Goal: Task Accomplishment & Management: Manage account settings

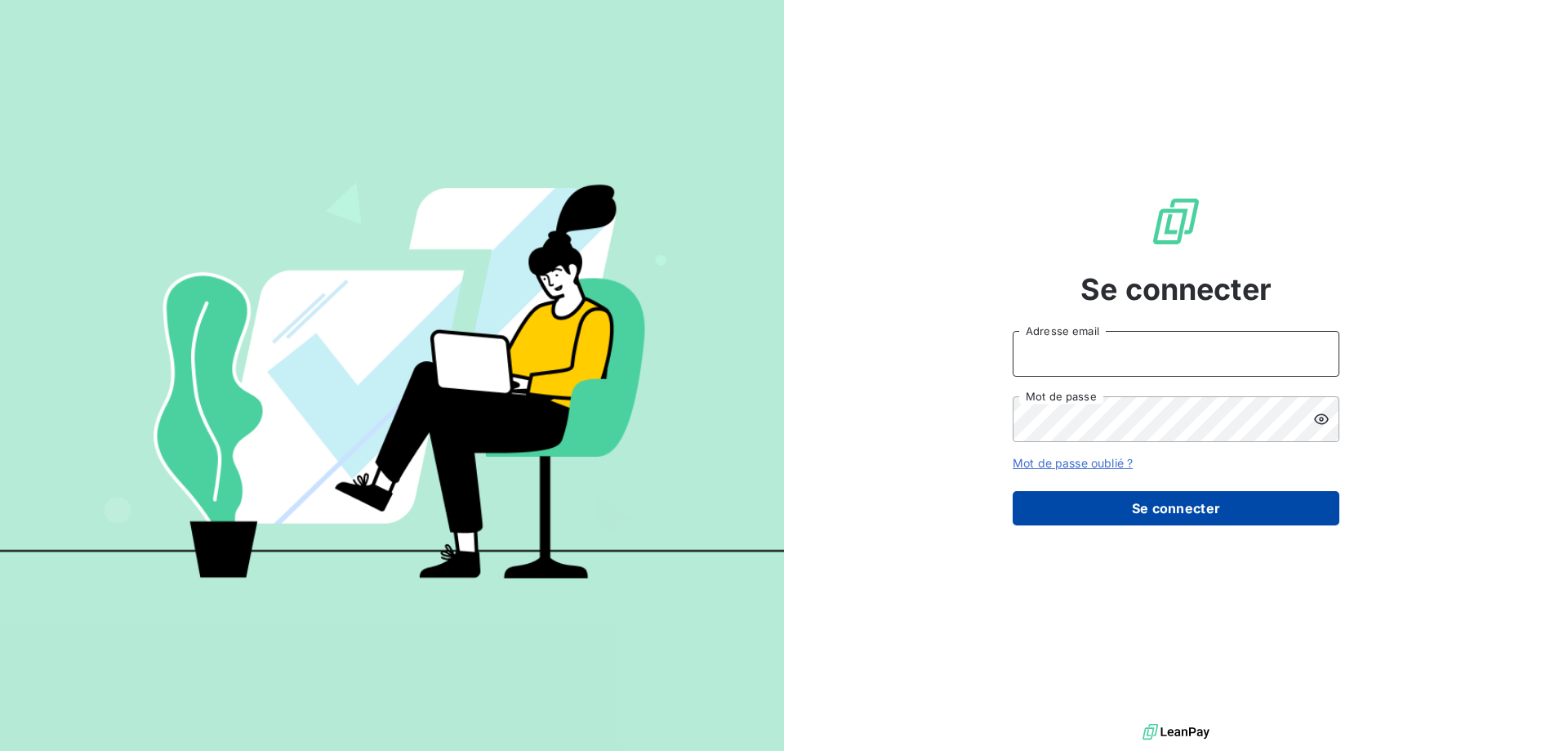
type input "[EMAIL_ADDRESS][DOMAIN_NAME]"
click at [1133, 497] on button "Se connecter" at bounding box center [1176, 507] width 327 height 34
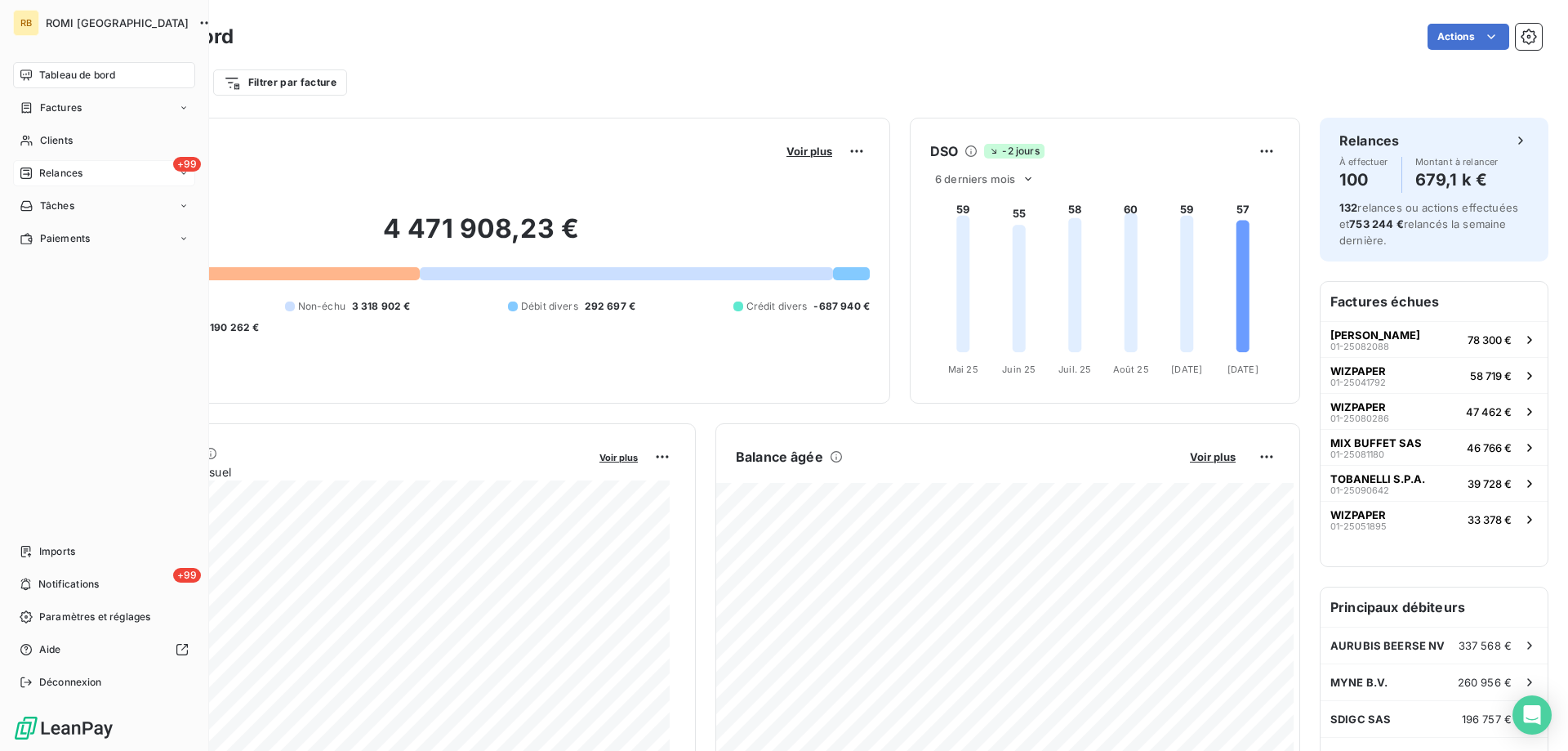
click at [63, 169] on span "Relances" at bounding box center [61, 173] width 43 height 15
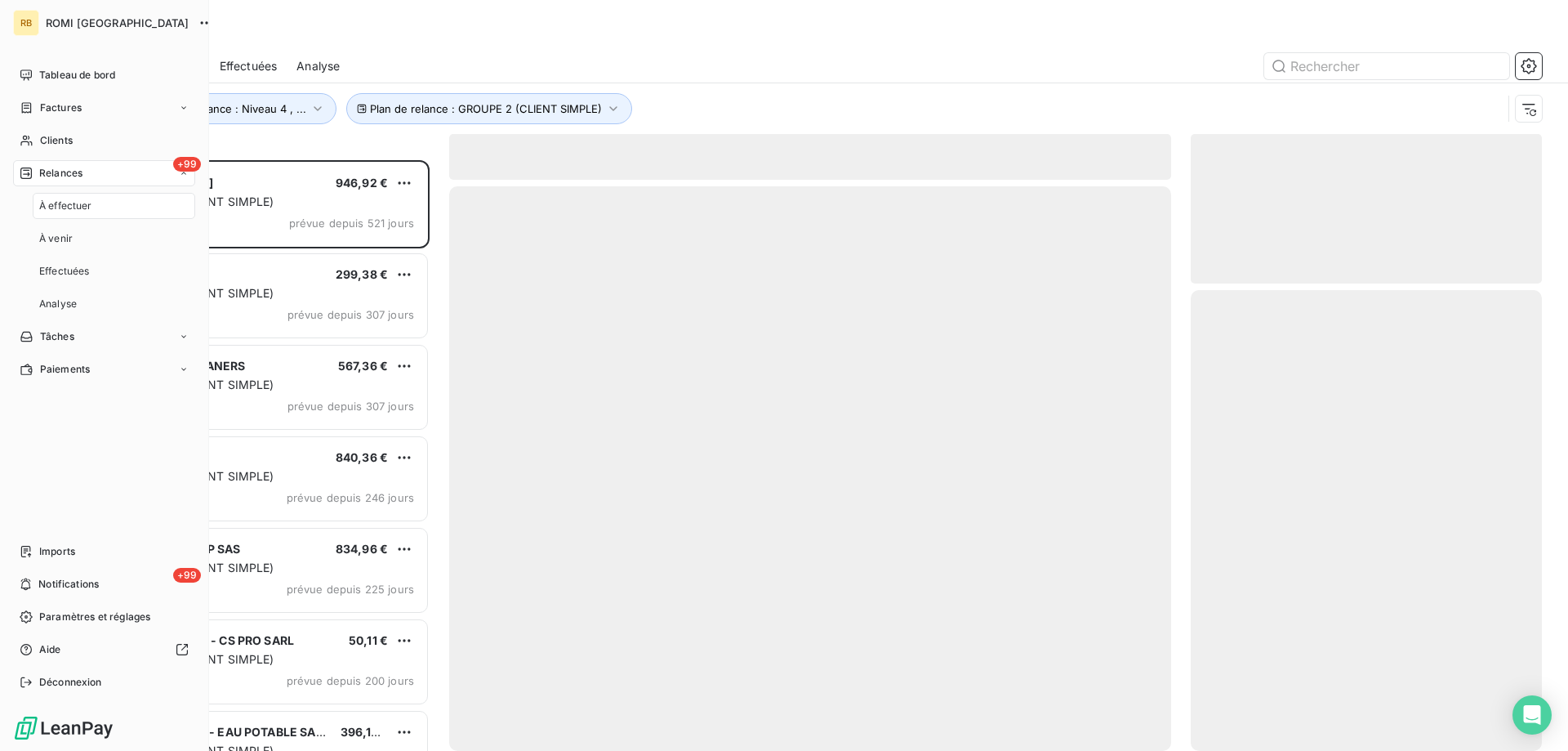
scroll to position [579, 339]
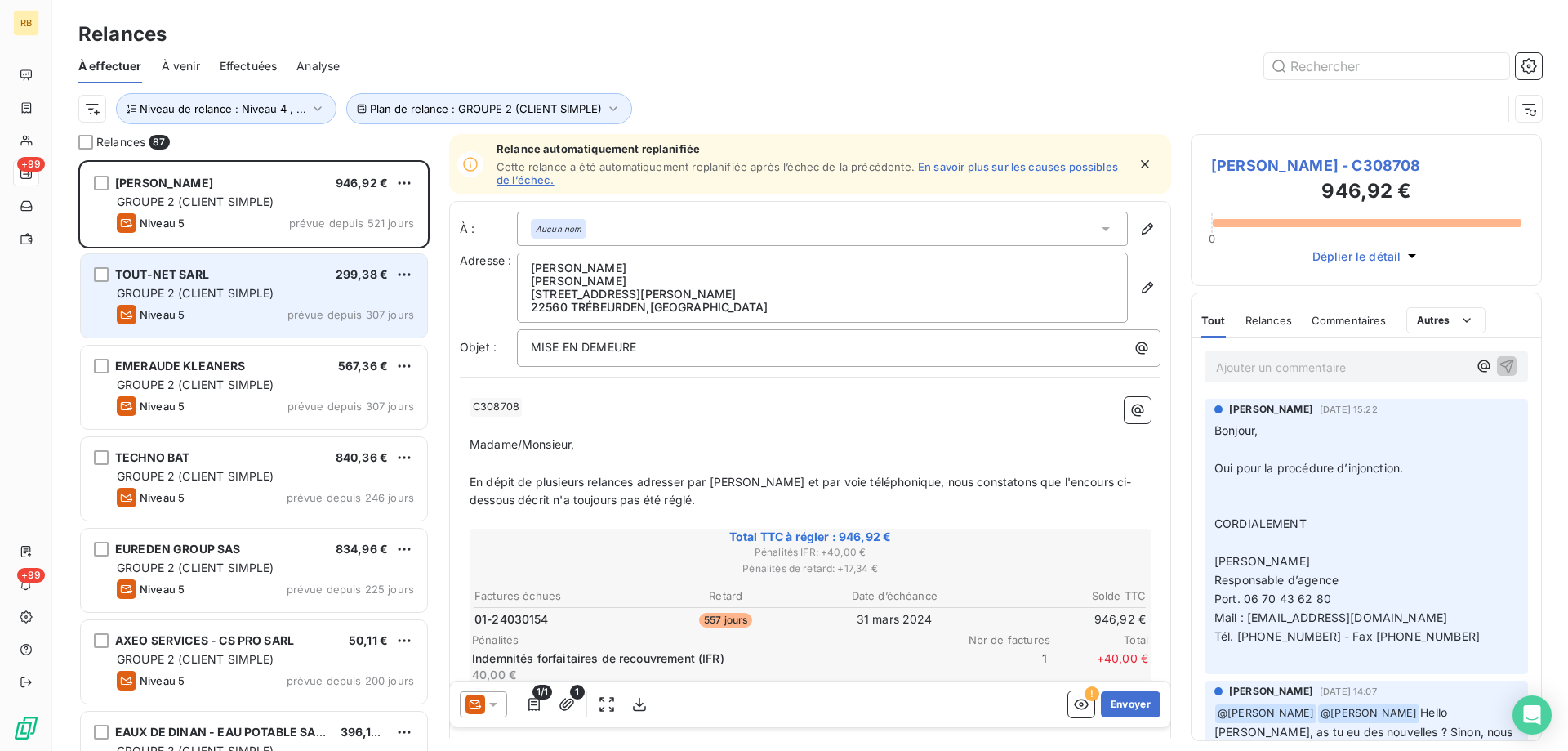
click at [217, 277] on div "TOUT-NET SARL 299,38 €" at bounding box center [265, 274] width 298 height 15
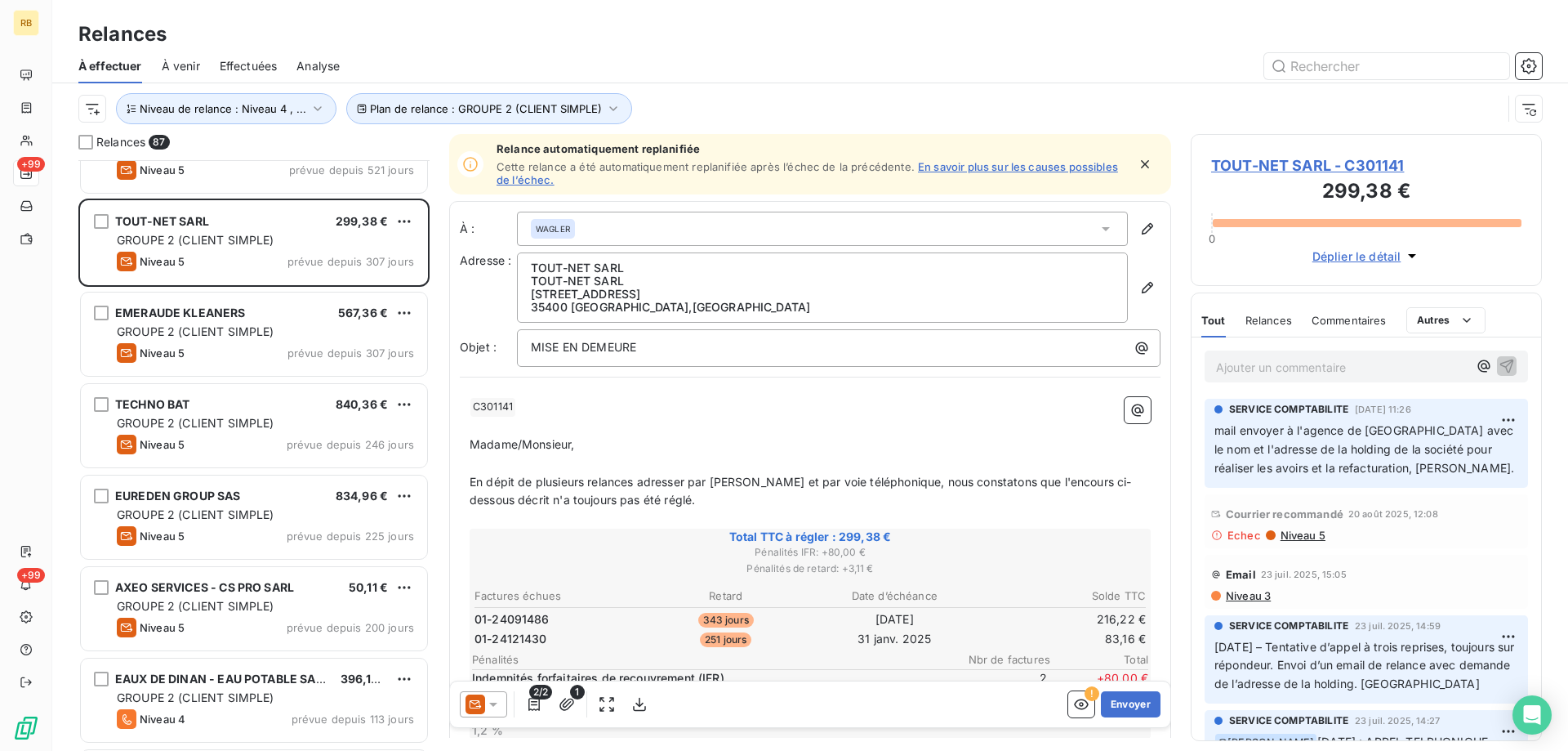
scroll to position [82, 0]
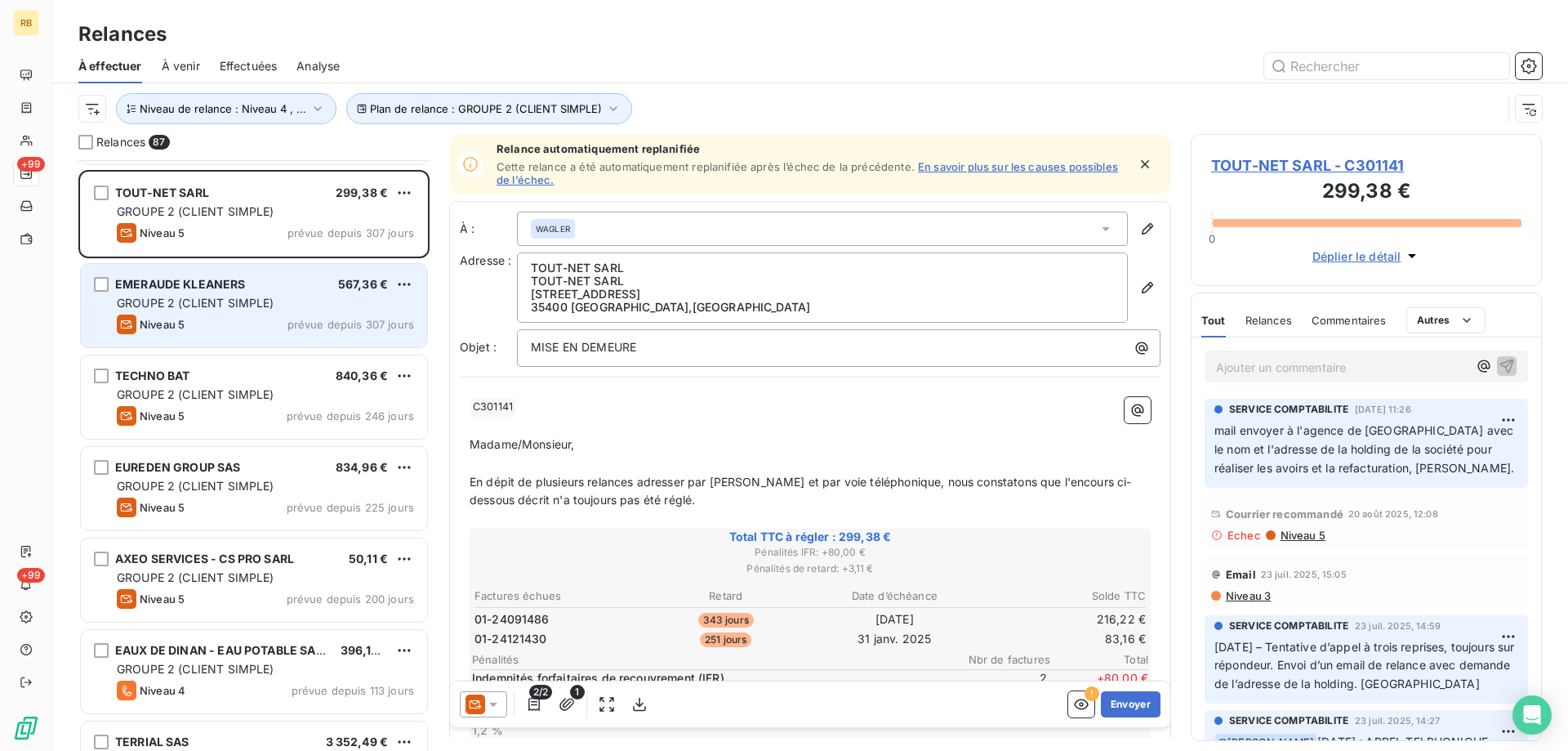
click at [297, 292] on div "EMERAUDE KLEANERS 567,36 € GROUPE 2 (CLIENT SIMPLE) Niveau 5 prévue depuis 307 …" at bounding box center [254, 305] width 347 height 83
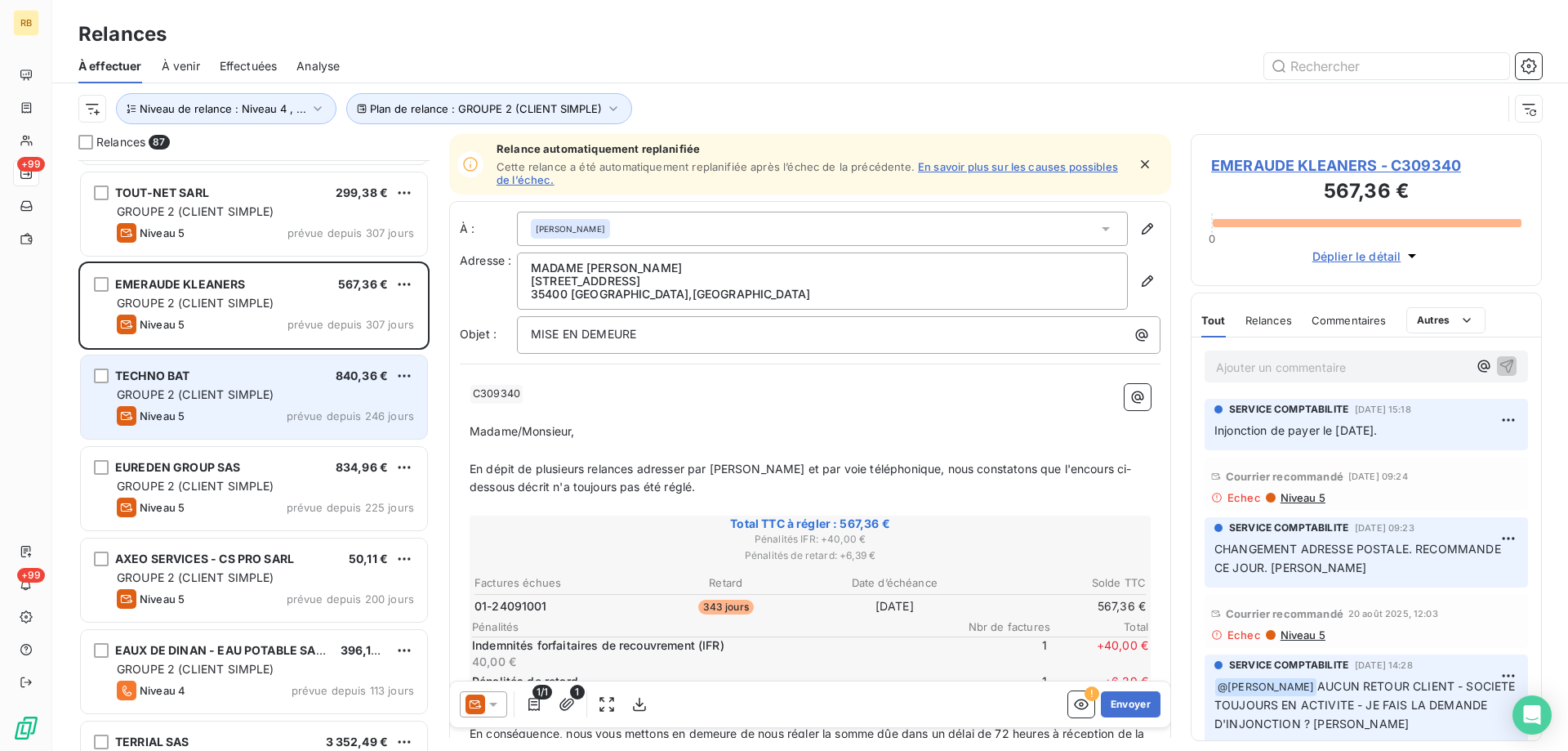
click at [199, 367] on div "TECHNO BAT 840,36 € GROUPE 2 (CLIENT SIMPLE) Niveau 5 prévue depuis 246 jours" at bounding box center [254, 397] width 347 height 83
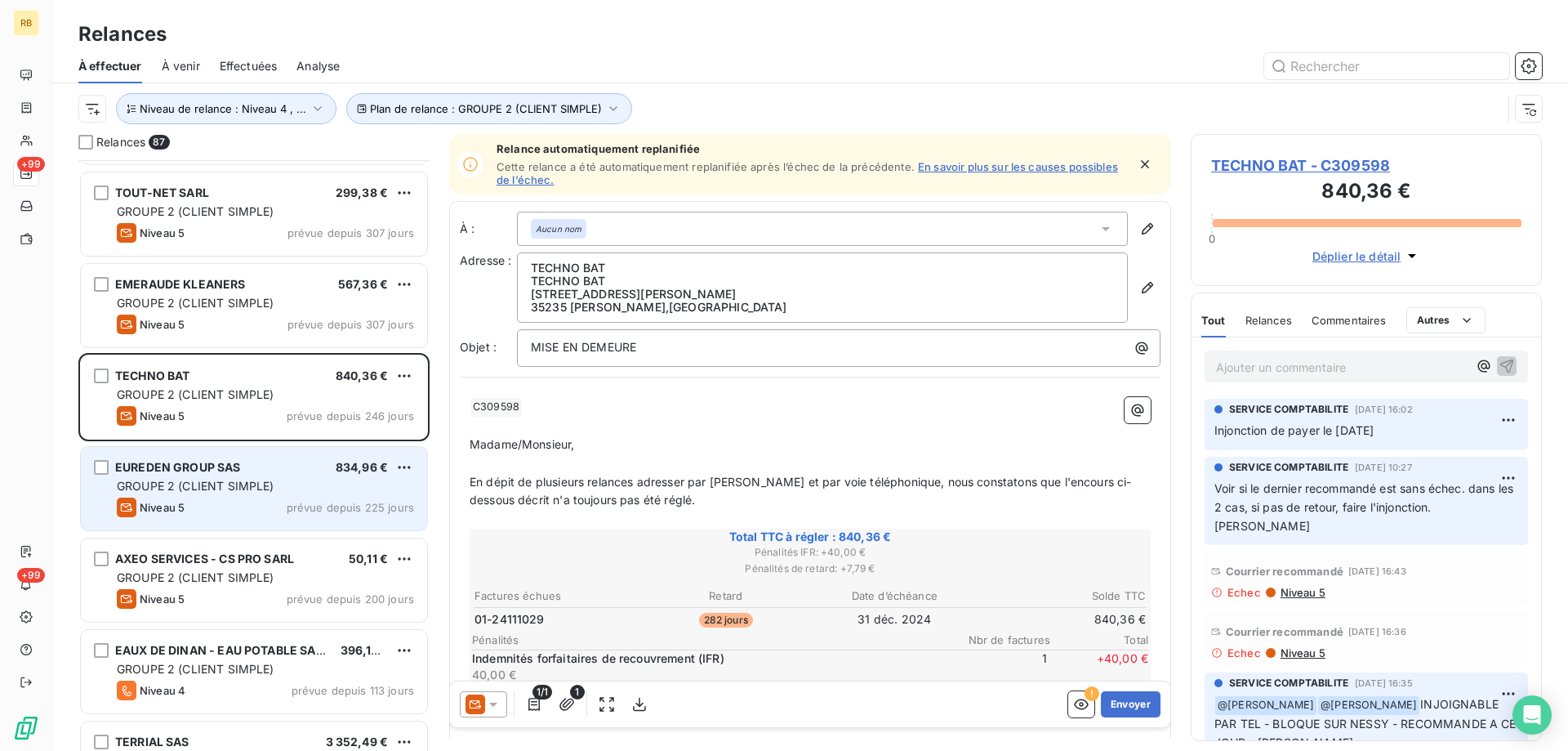
click at [191, 450] on div "EUREDEN GROUP SAS 834,96 € GROUPE 2 (CLIENT SIMPLE) Niveau 5 prévue depuis 225 …" at bounding box center [254, 488] width 347 height 83
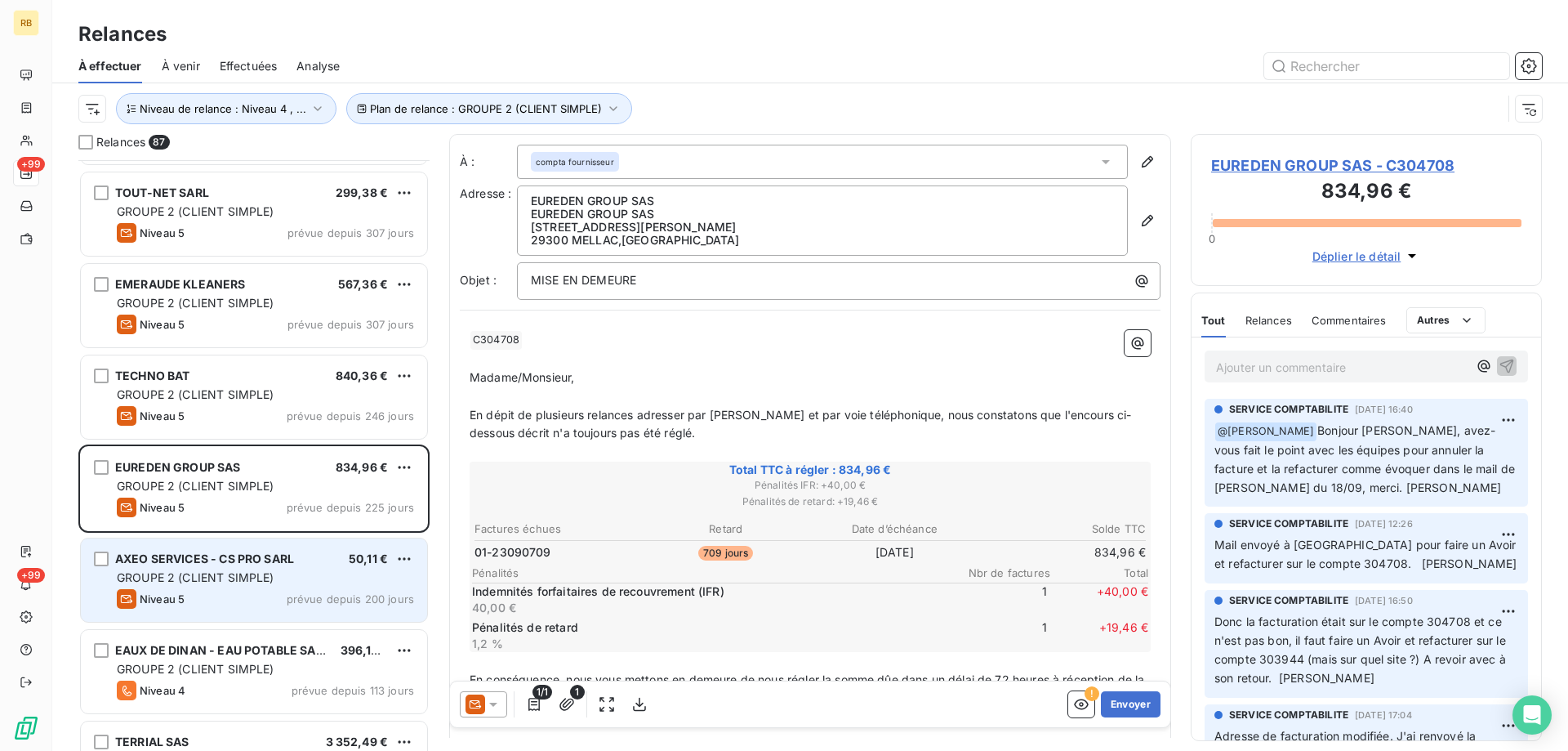
click at [254, 573] on span "GROUPE 2 (CLIENT SIMPLE)" at bounding box center [195, 577] width 158 height 14
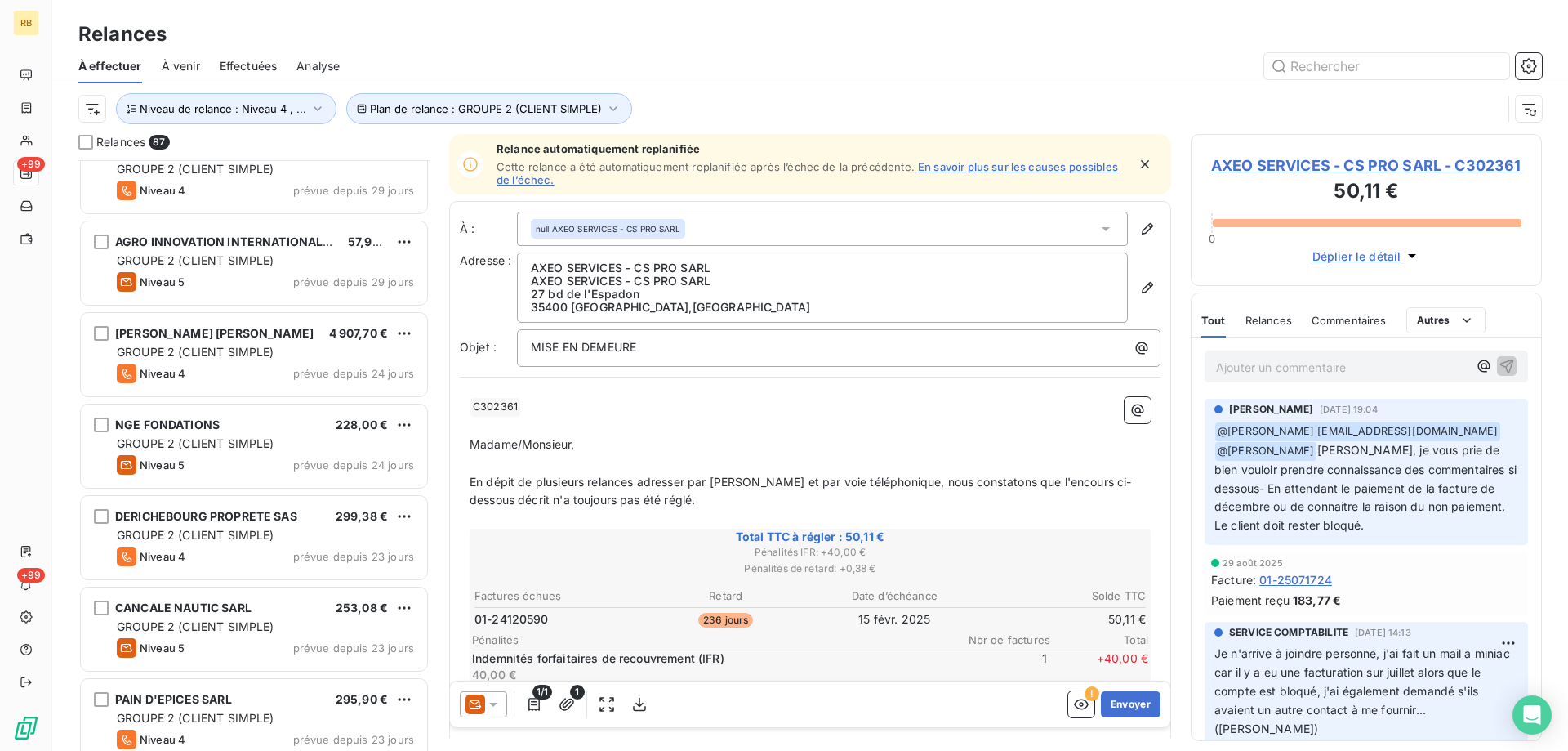
scroll to position [3105, 0]
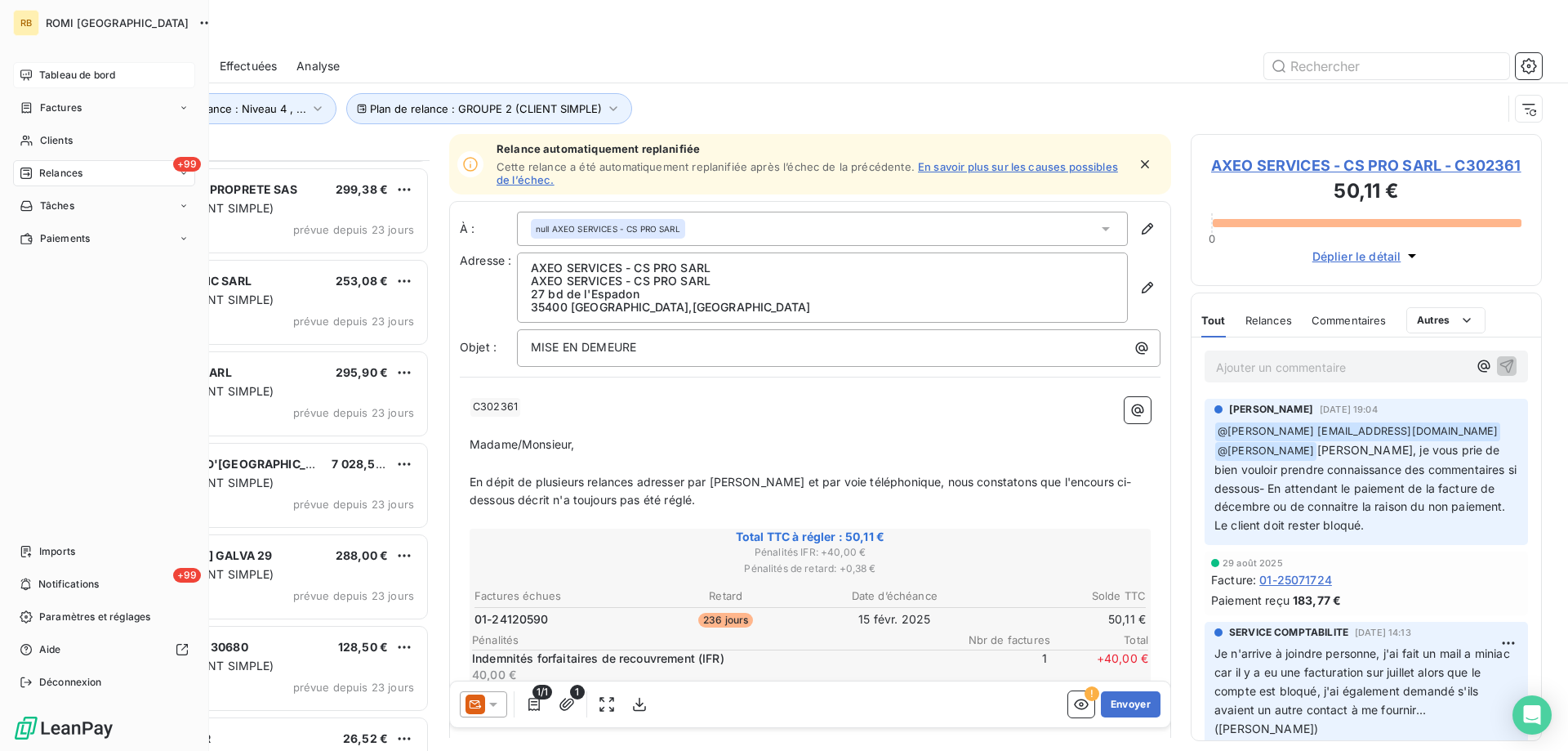
click at [70, 72] on span "Tableau de bord" at bounding box center [76, 76] width 76 height 15
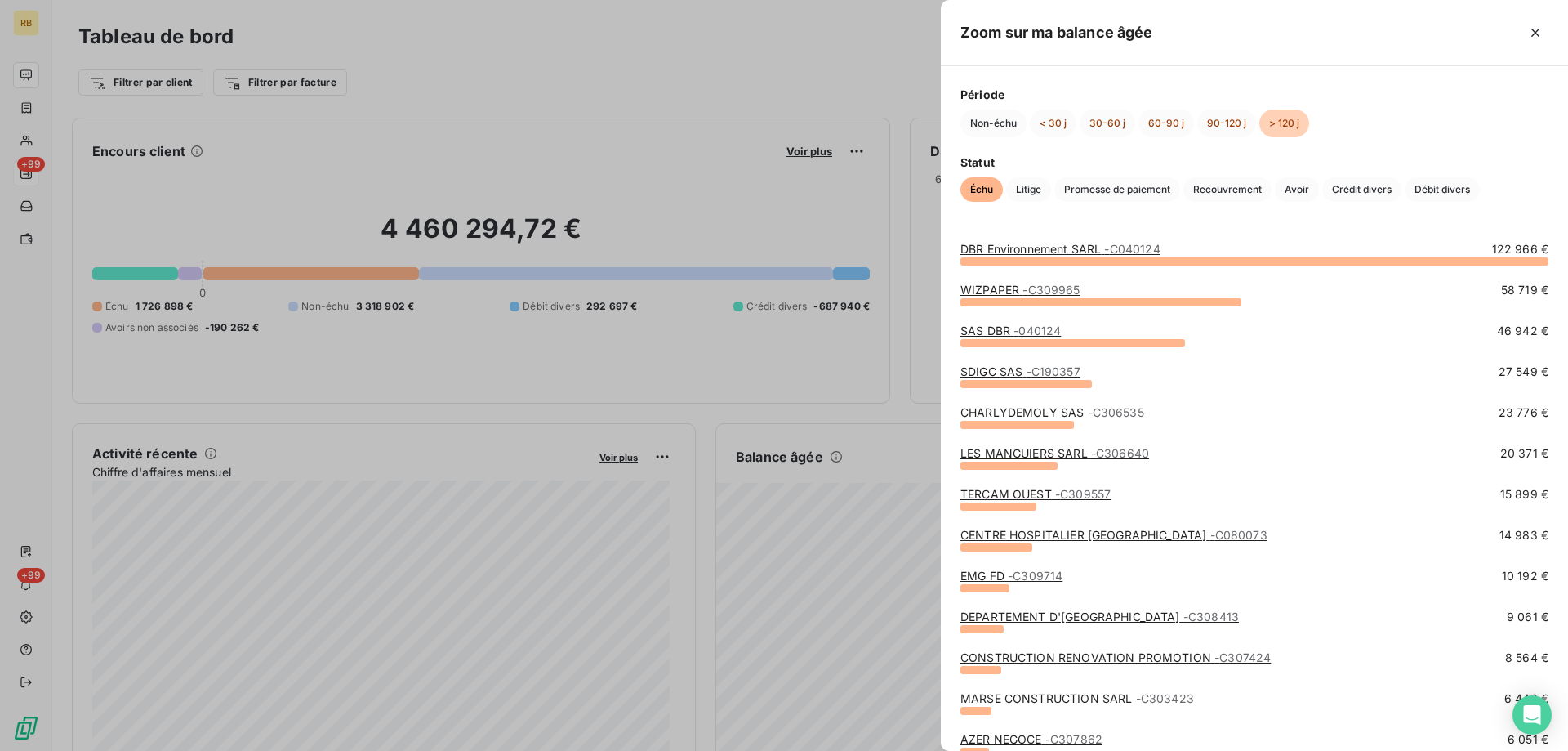
click at [1001, 288] on link "WIZPAPER - C309965" at bounding box center [1020, 289] width 120 height 14
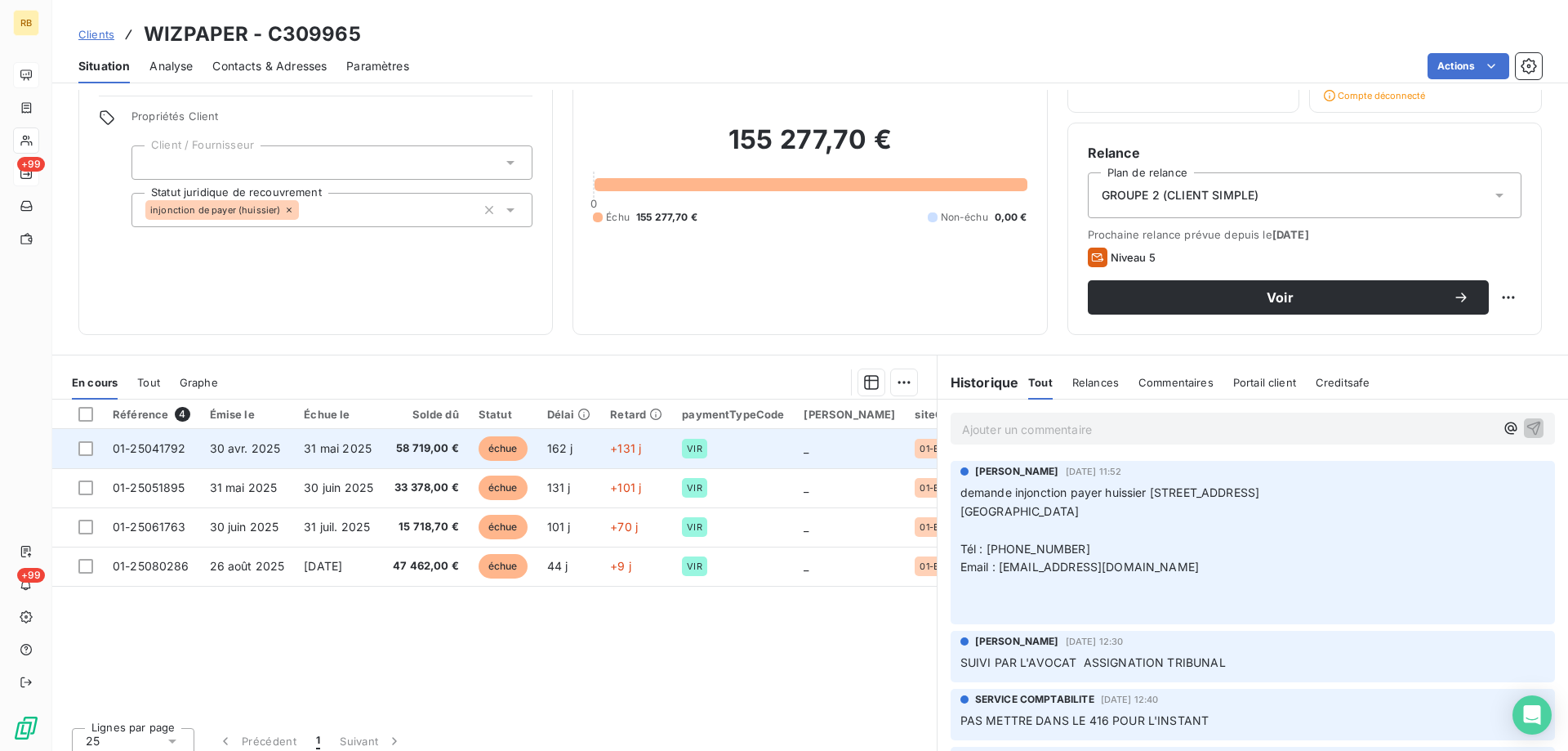
scroll to position [118, 0]
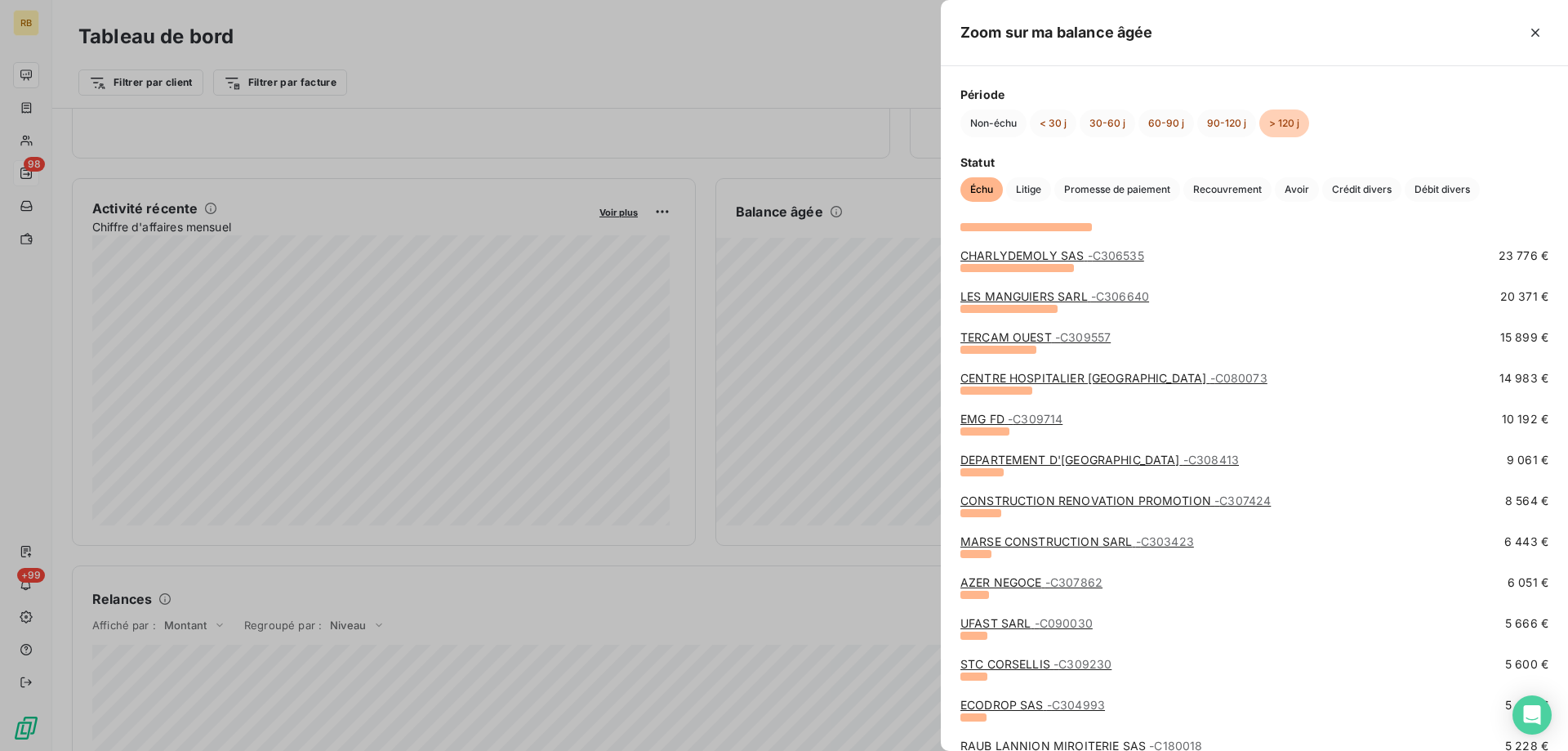
scroll to position [163, 0]
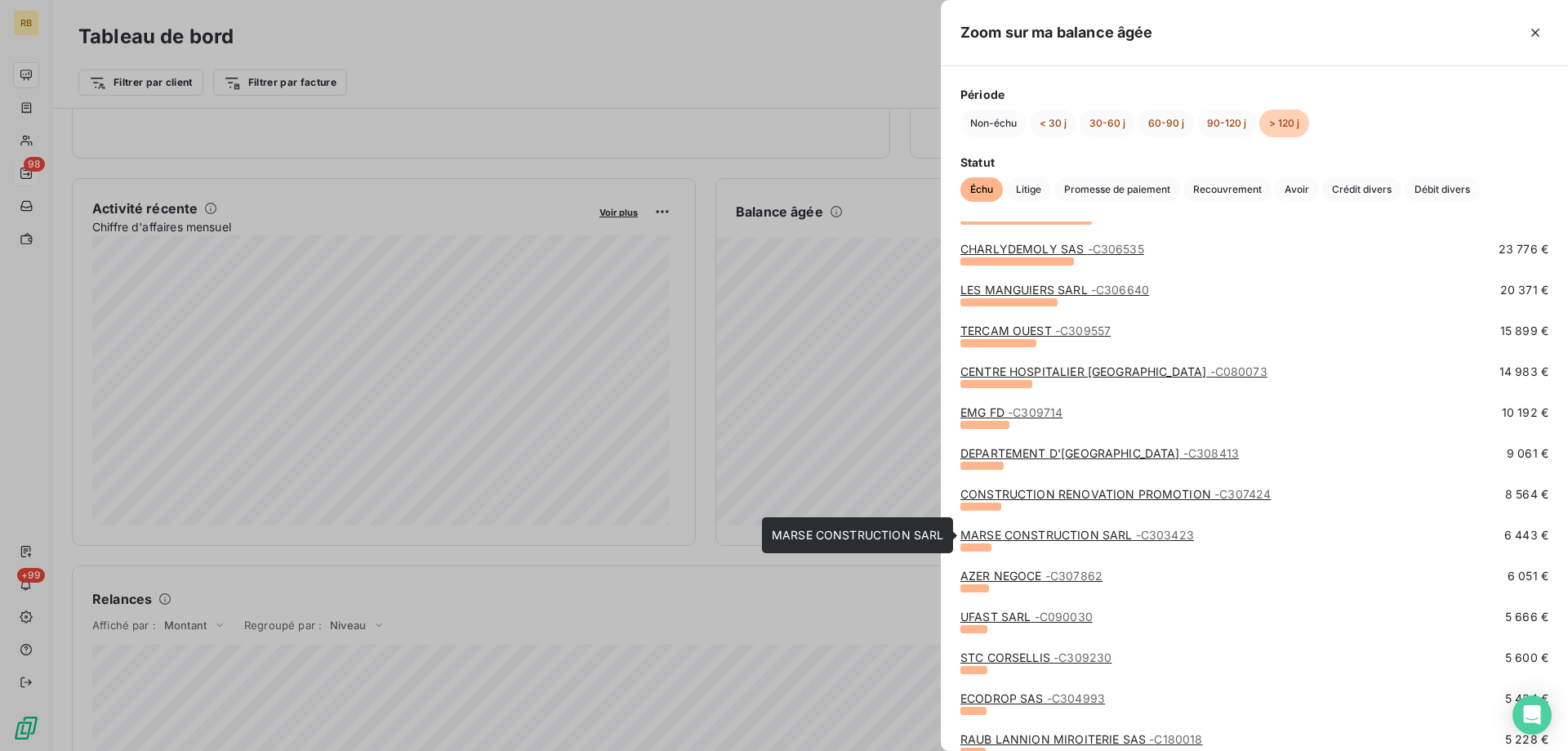
click at [1022, 535] on link "MARSE CONSTRUCTION SARL - C303423" at bounding box center [1077, 535] width 234 height 14
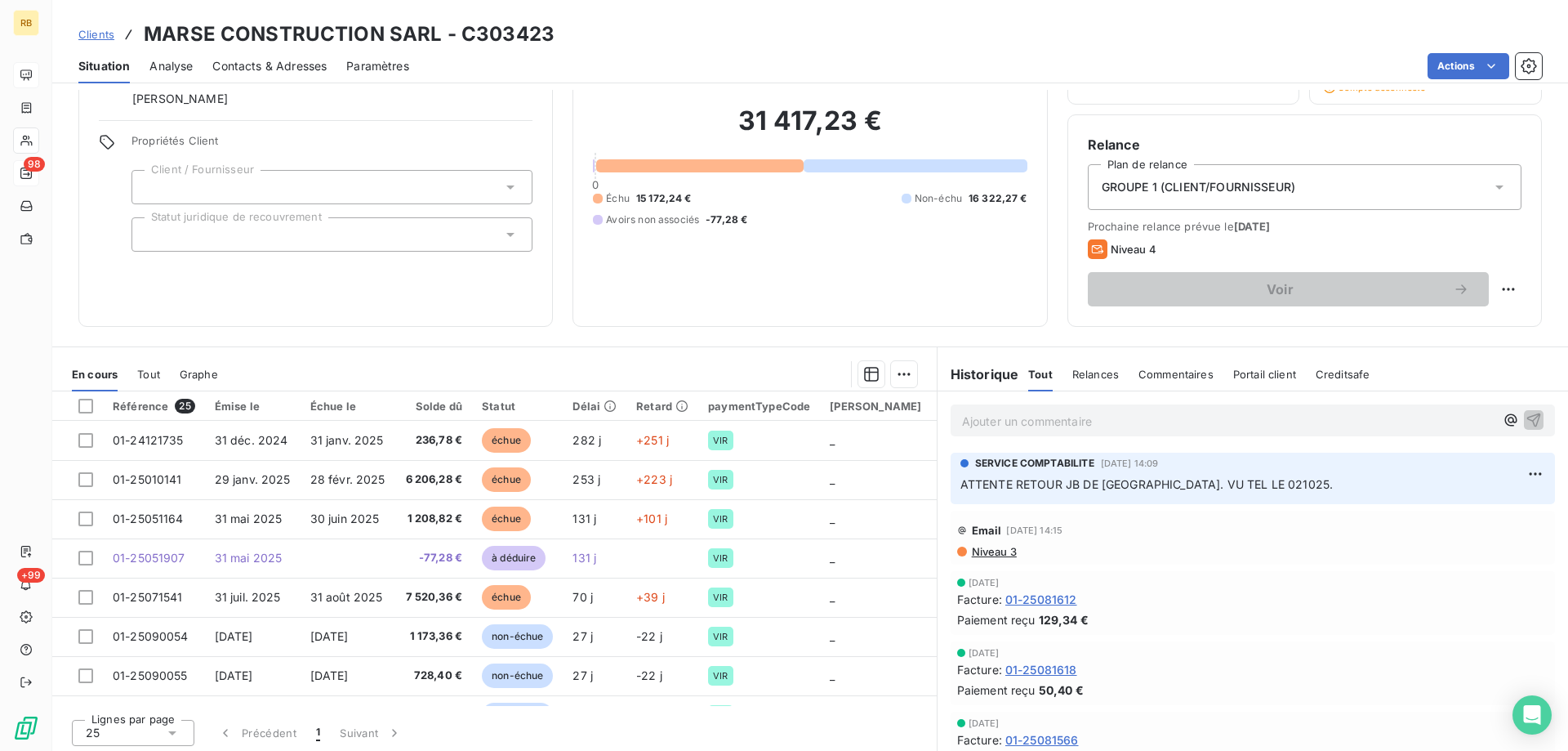
scroll to position [118, 0]
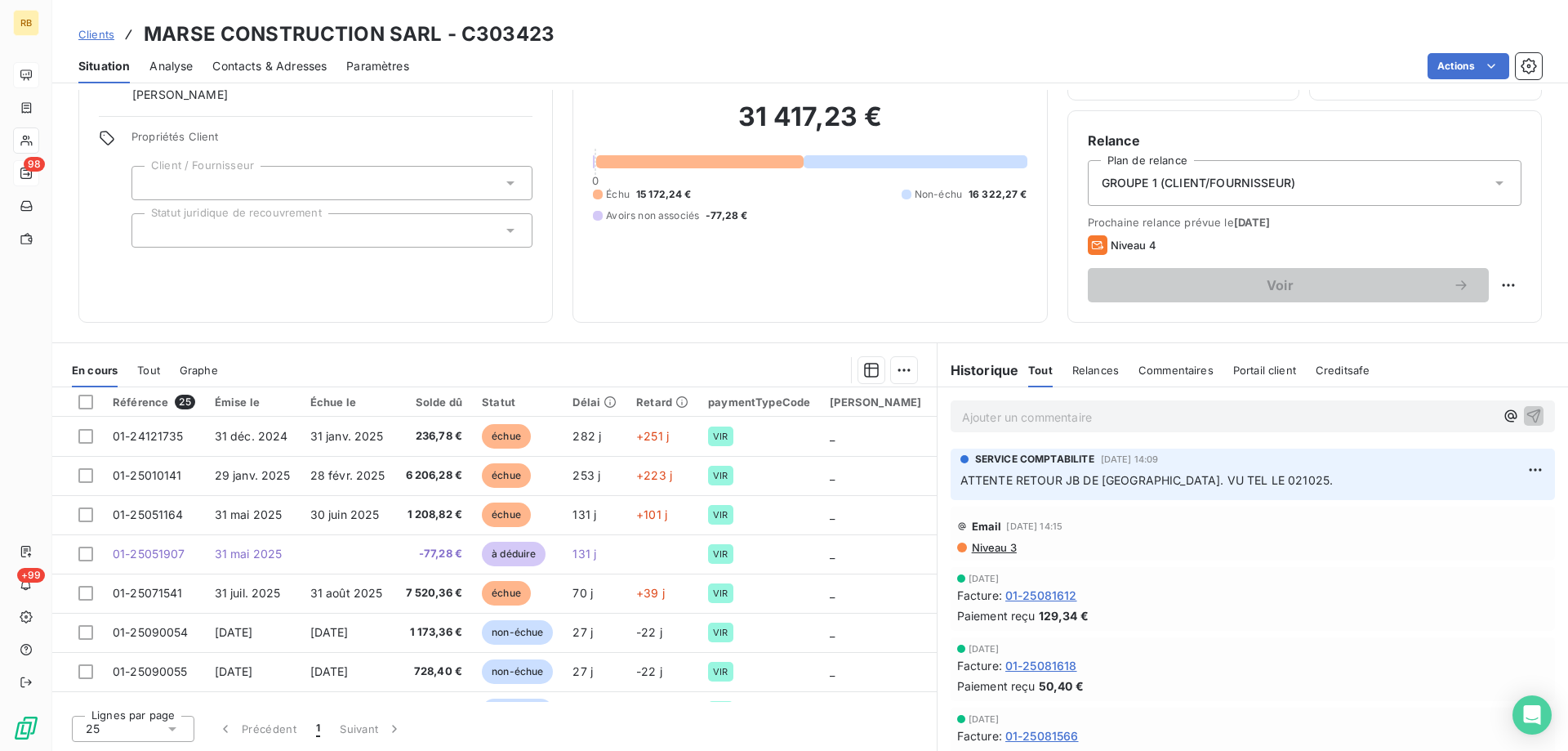
click at [680, 280] on div "31 417,23 € 0 Échu 15 172,24 € Non-échu 16 322,27 € Avoirs non associés -77,28 €" at bounding box center [810, 162] width 434 height 281
click at [818, 276] on div "31 417,23 € 0 Échu 15 172,24 € Non-échu 16 322,27 € Avoirs non associés -77,28 €" at bounding box center [810, 162] width 434 height 281
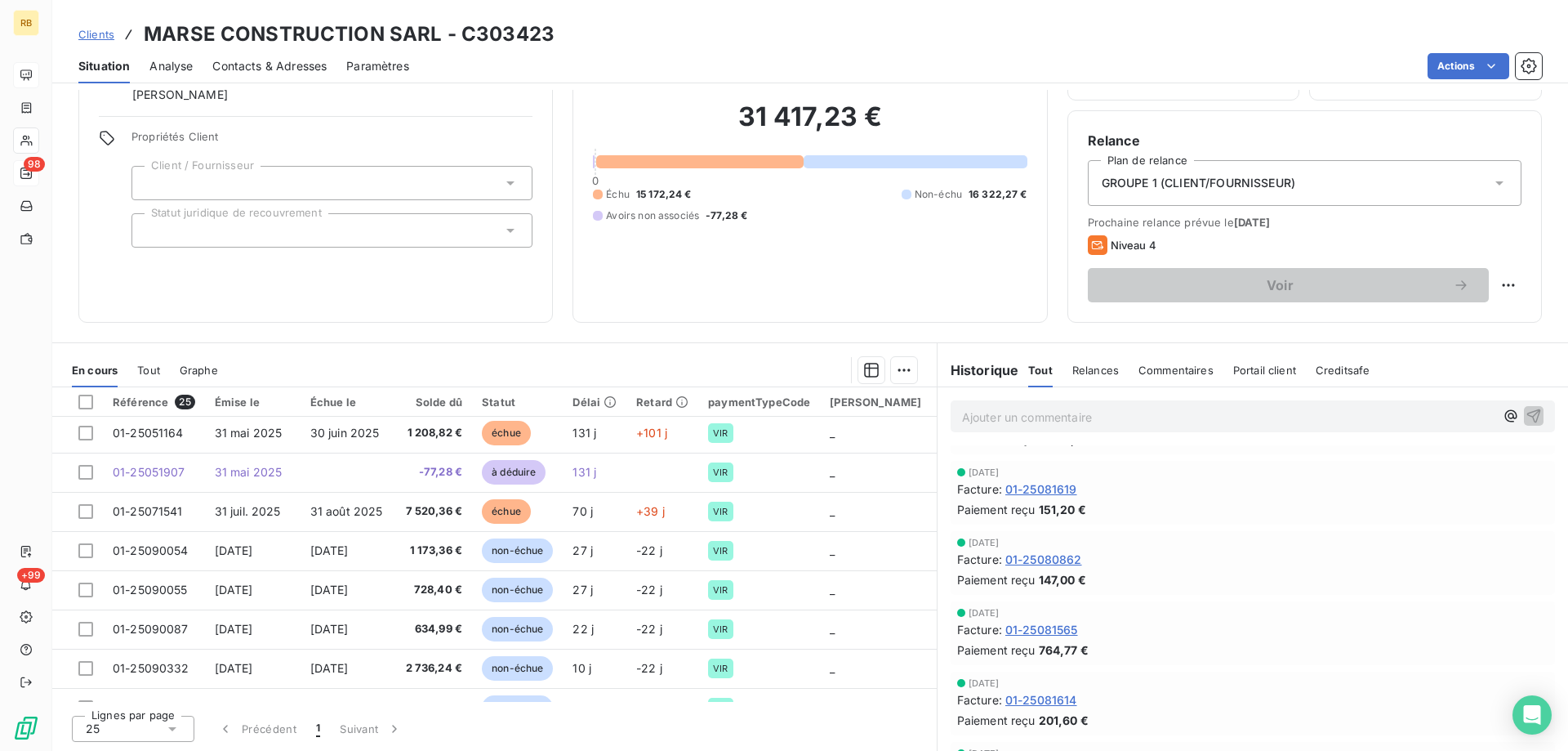
scroll to position [327, 0]
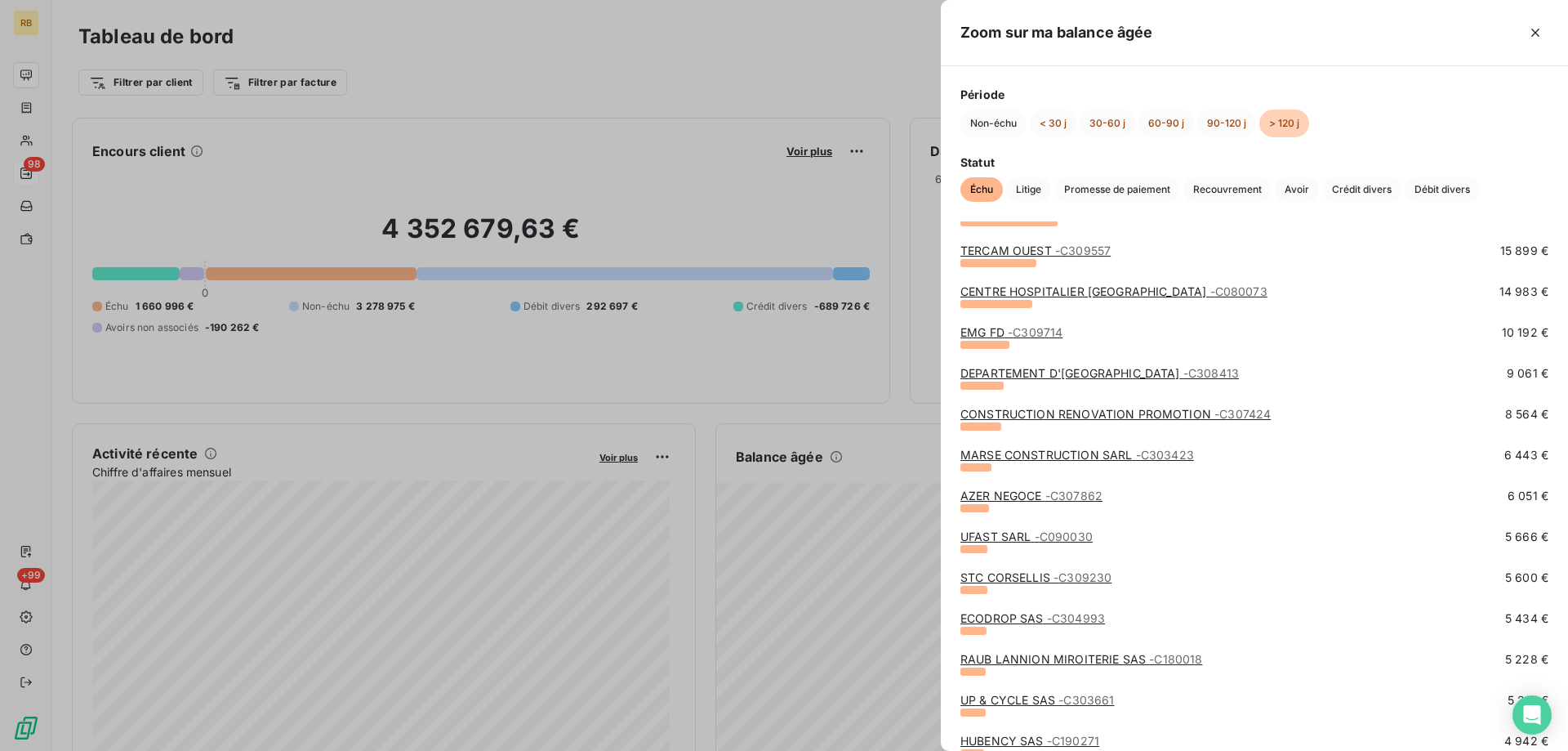
scroll to position [245, 0]
click at [988, 495] on link "AZER NEGOCE - C307862" at bounding box center [1031, 493] width 142 height 14
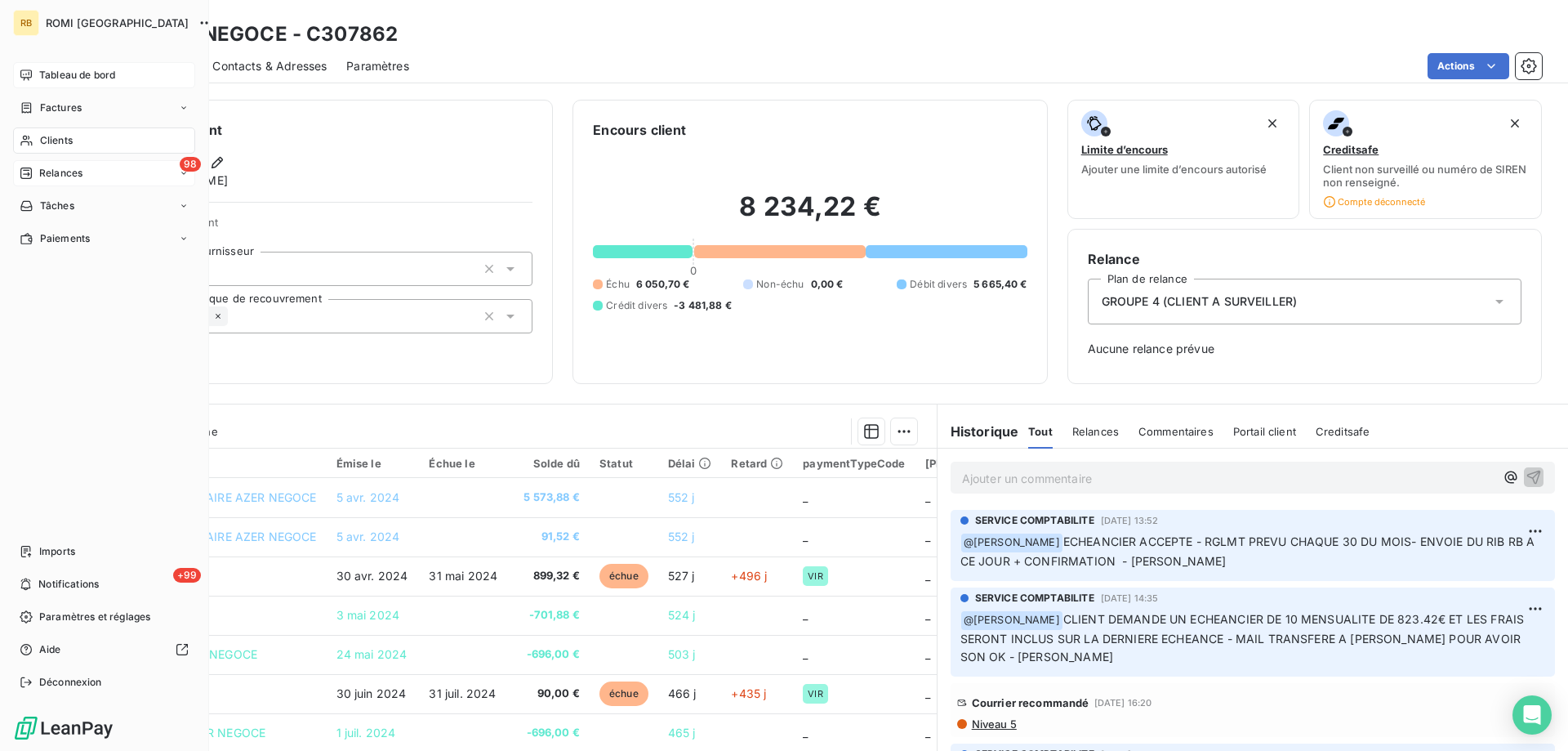
click at [83, 170] on div "98 Relances" at bounding box center [104, 173] width 182 height 26
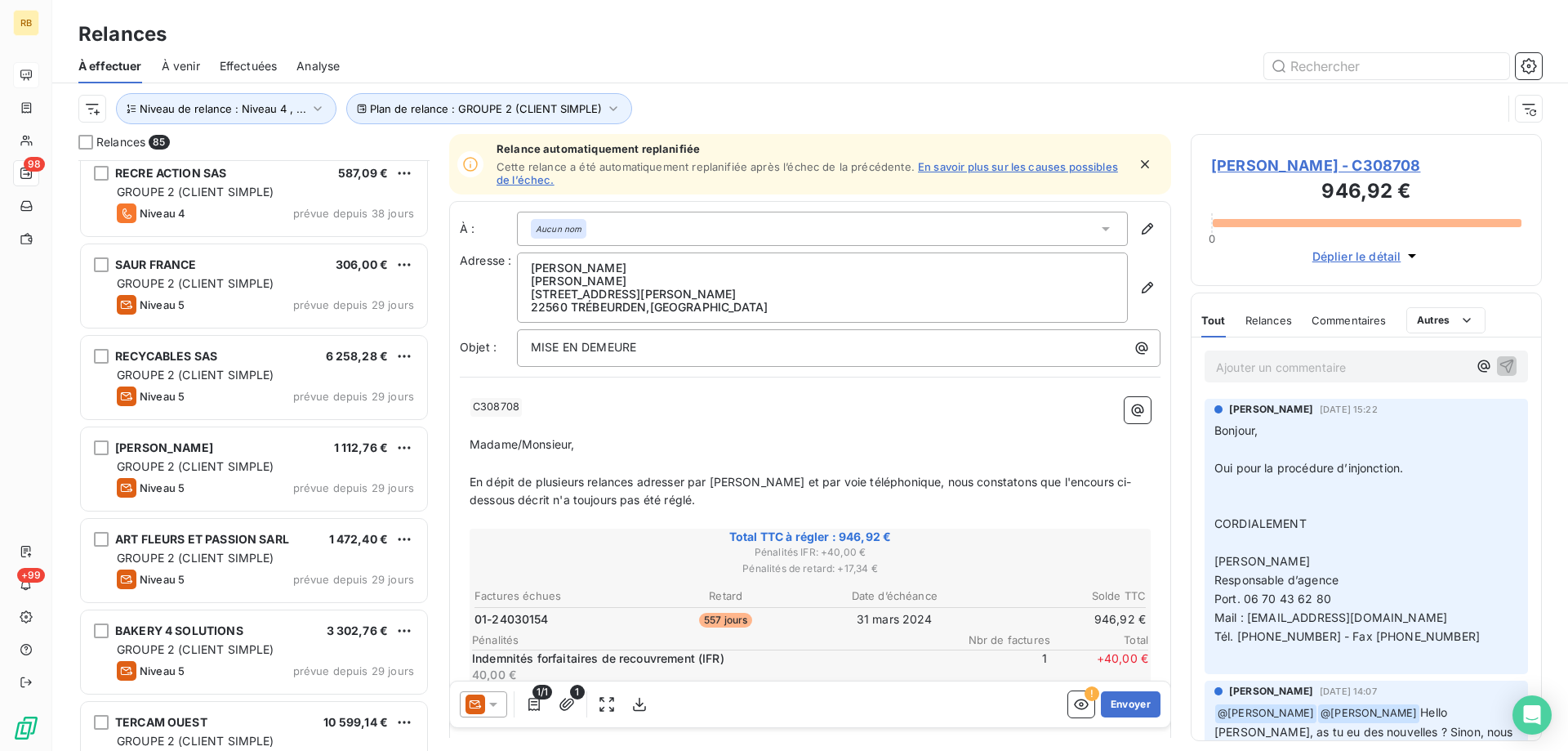
scroll to position [2289, 0]
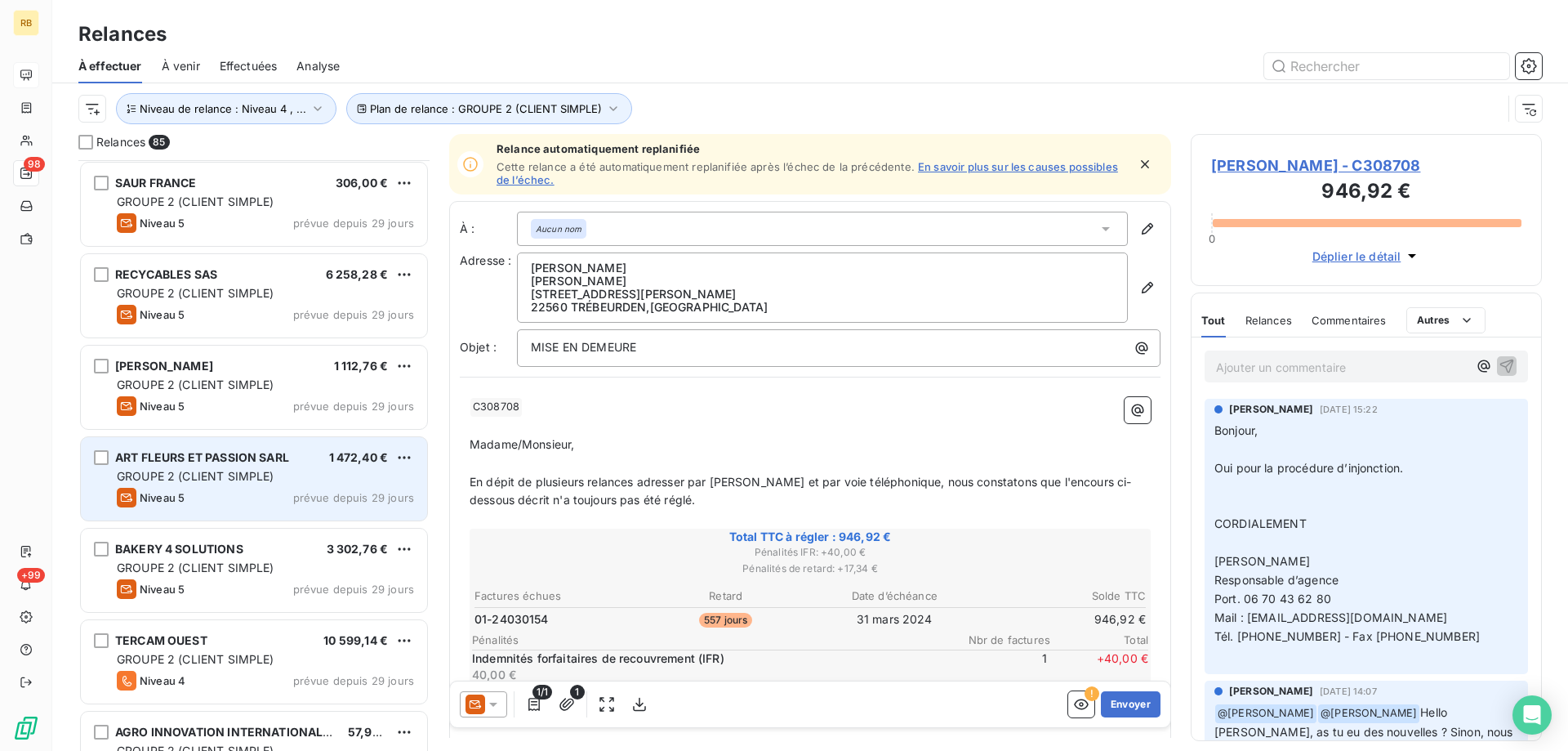
click at [202, 477] on span "GROUPE 2 (CLIENT SIMPLE)" at bounding box center [195, 476] width 158 height 14
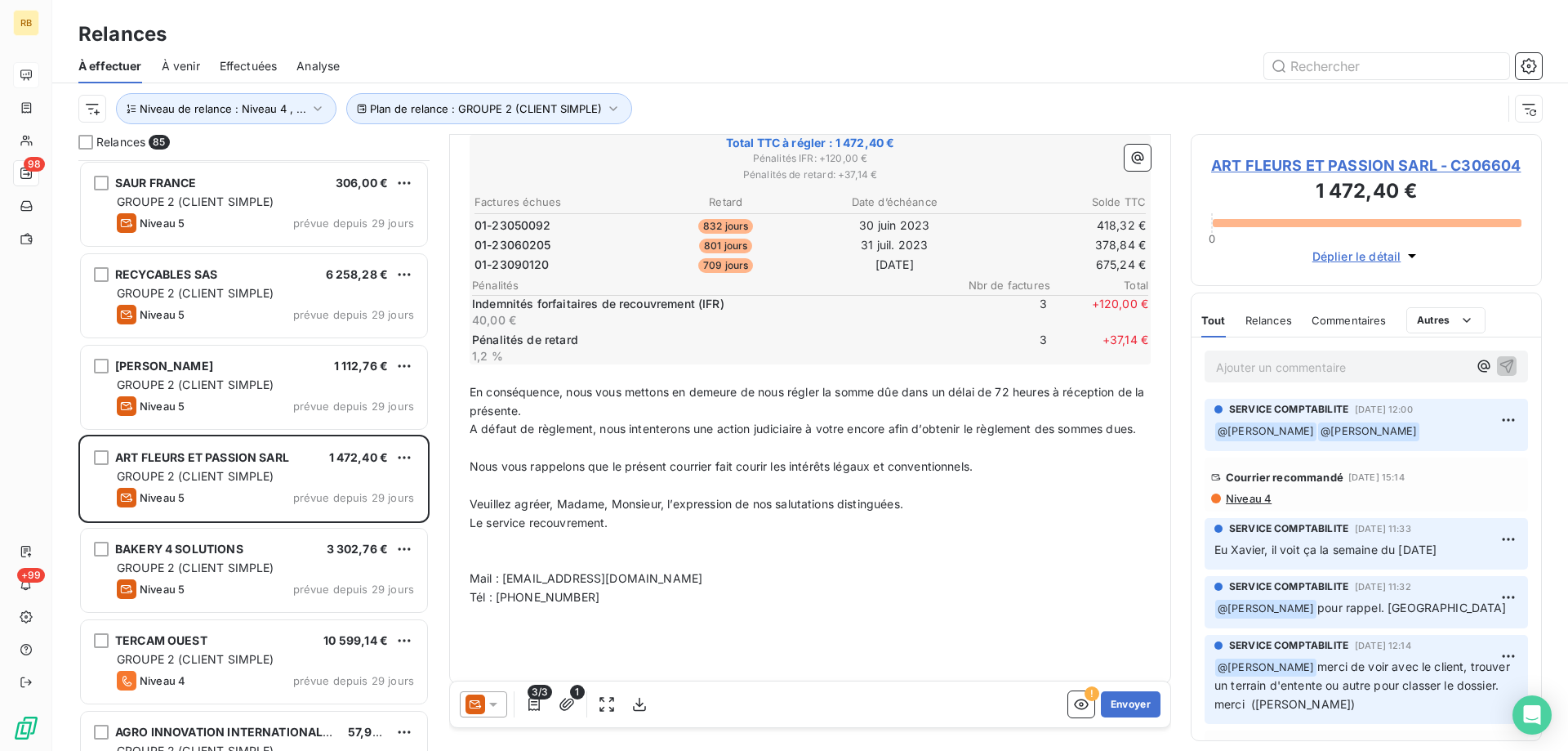
click at [1238, 497] on span "Niveau 4" at bounding box center [1248, 498] width 47 height 13
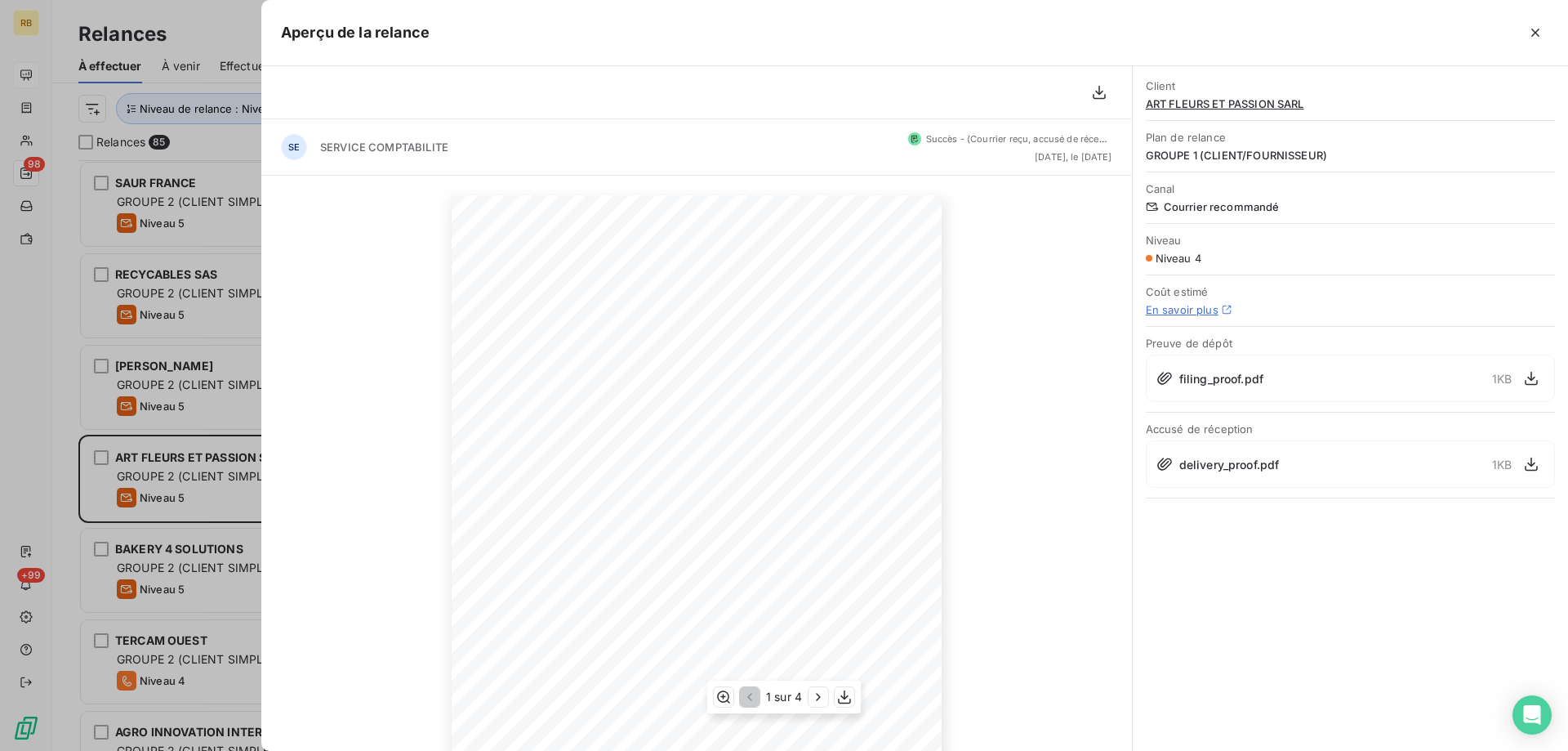
scroll to position [158, 0]
click at [1537, 30] on icon "button" at bounding box center [1536, 32] width 8 height 8
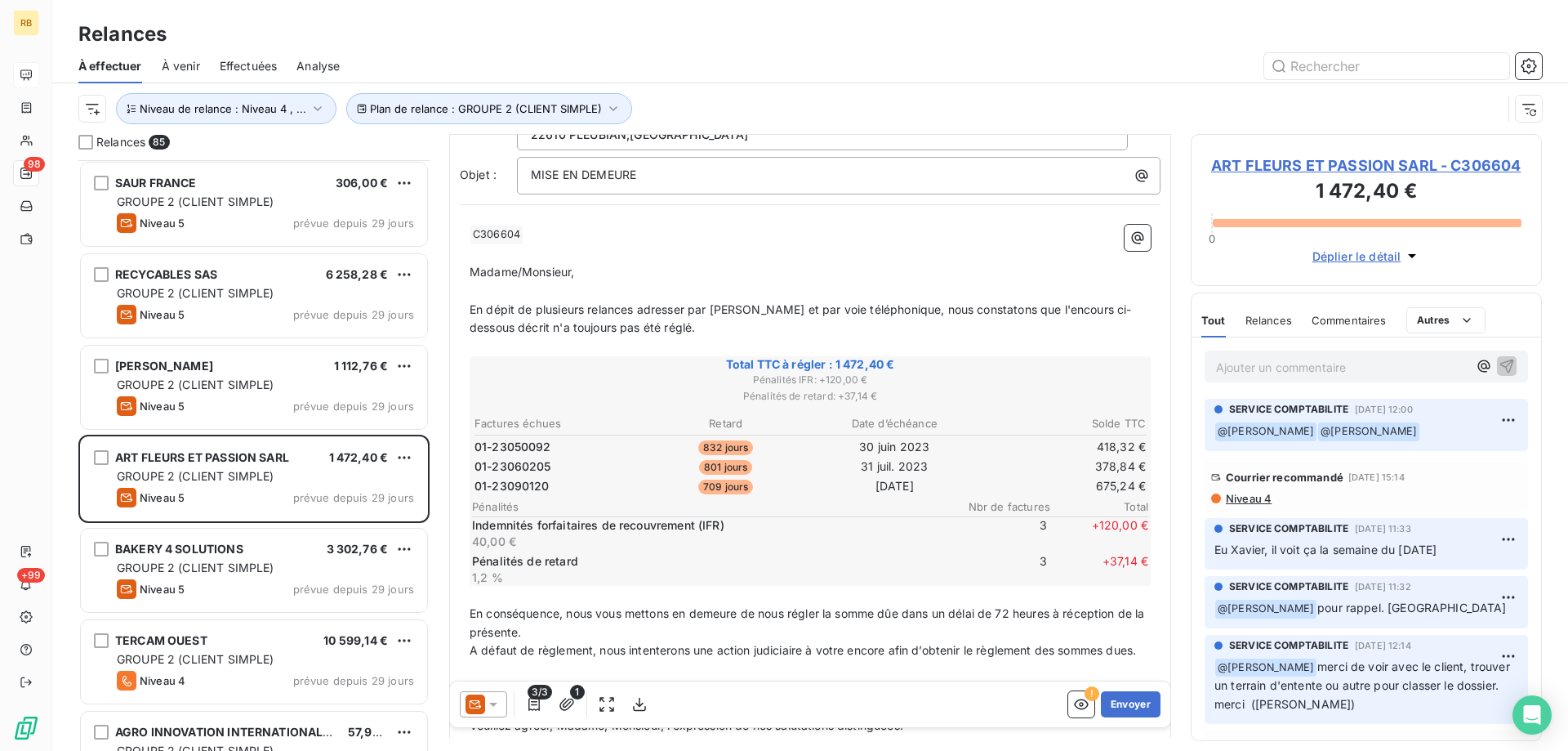
scroll to position [356, 0]
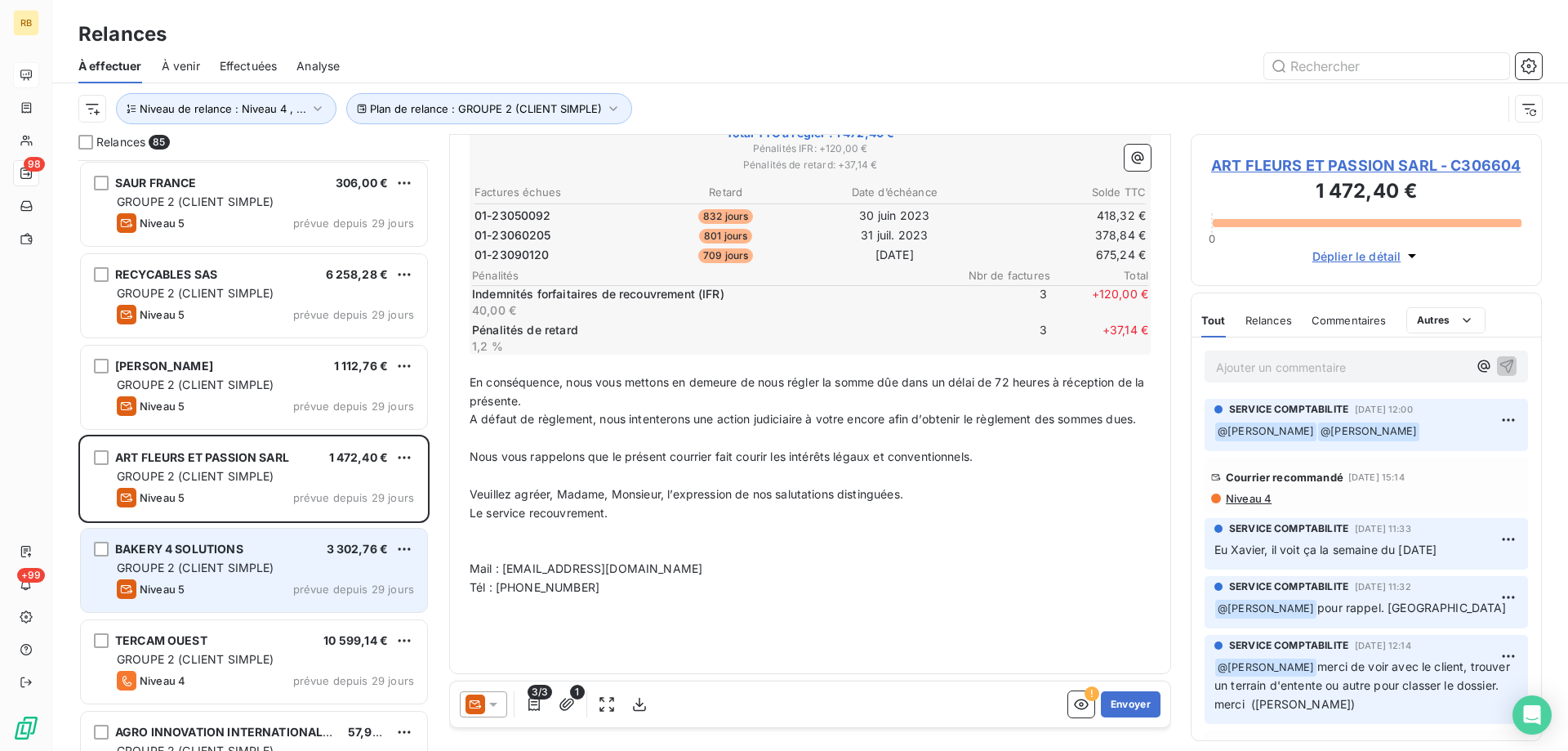
click at [324, 569] on div "GROUPE 2 (CLIENT SIMPLE)" at bounding box center [265, 568] width 298 height 17
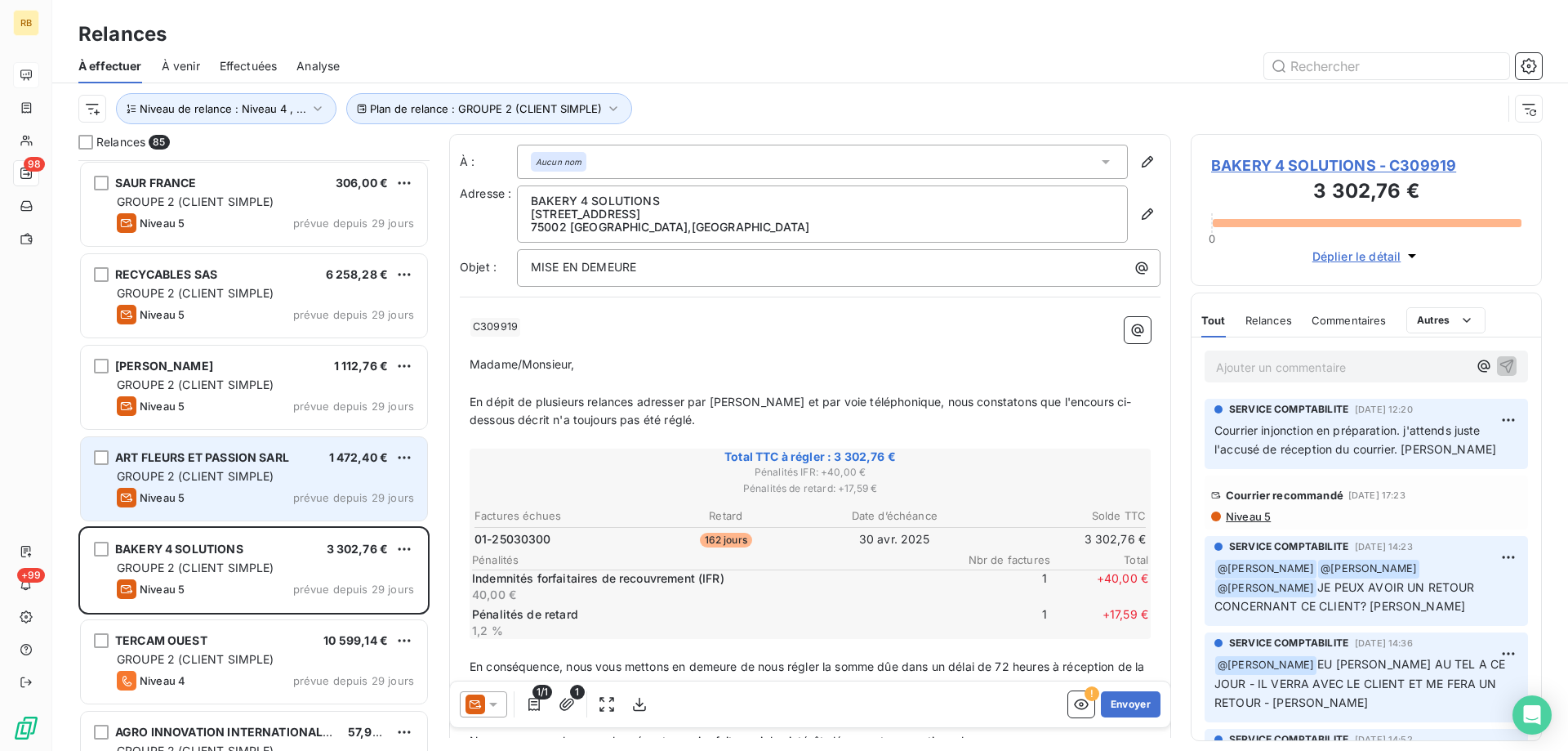
click at [218, 482] on div "GROUPE 2 (CLIENT SIMPLE)" at bounding box center [265, 477] width 298 height 17
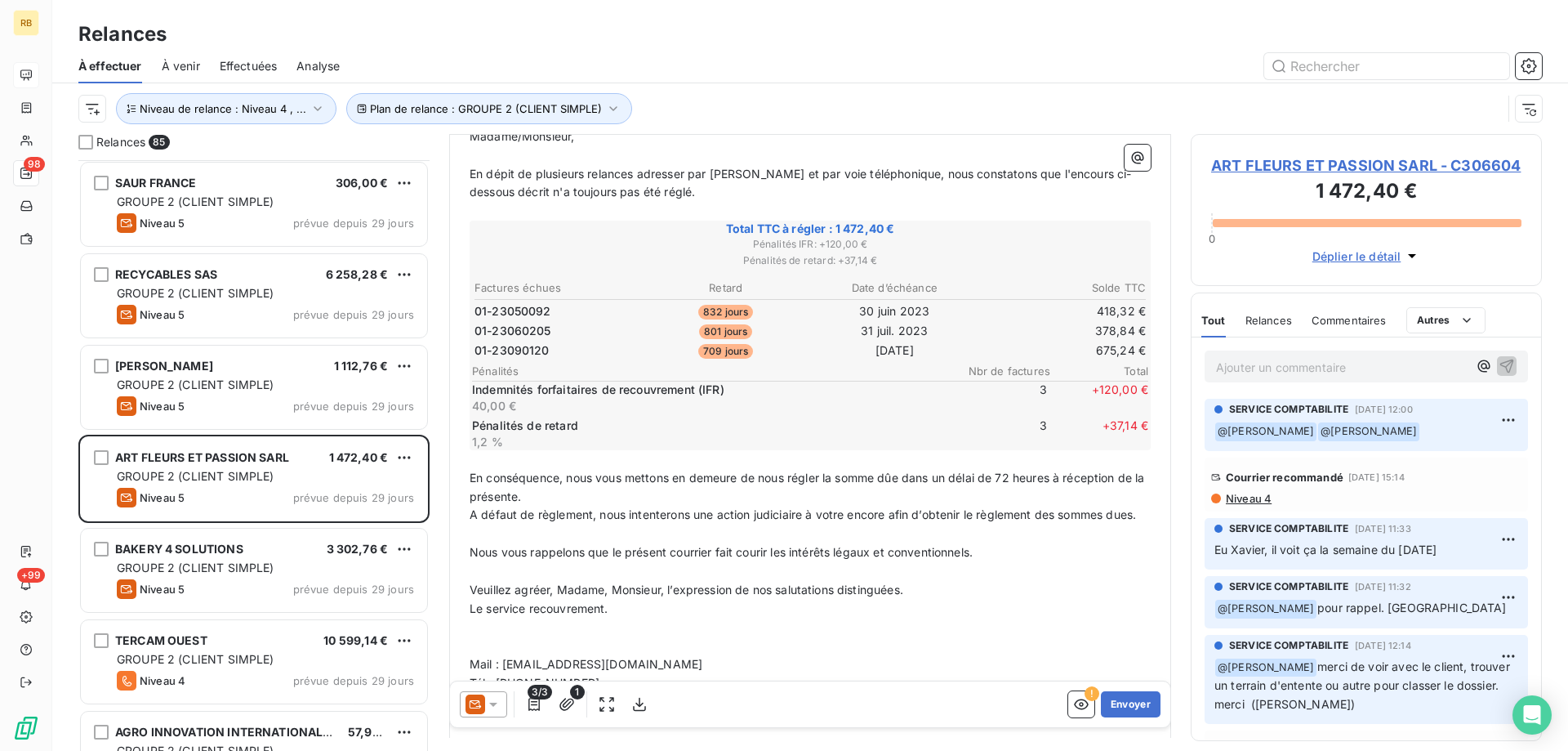
scroll to position [246, 0]
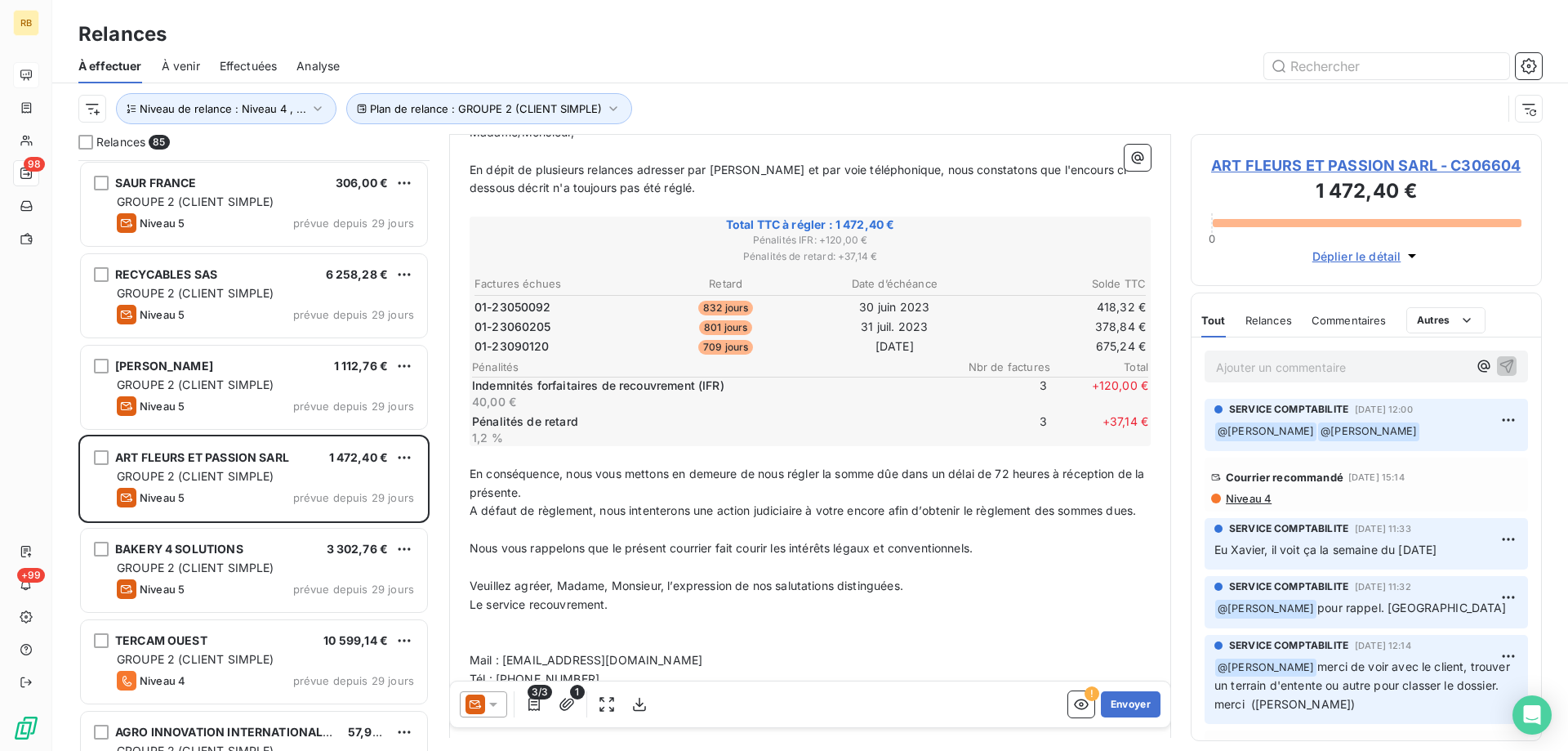
click at [1249, 161] on span "ART FLEURS ET PASSION SARL - C306604" at bounding box center [1366, 166] width 310 height 22
